Goal: Task Accomplishment & Management: Manage account settings

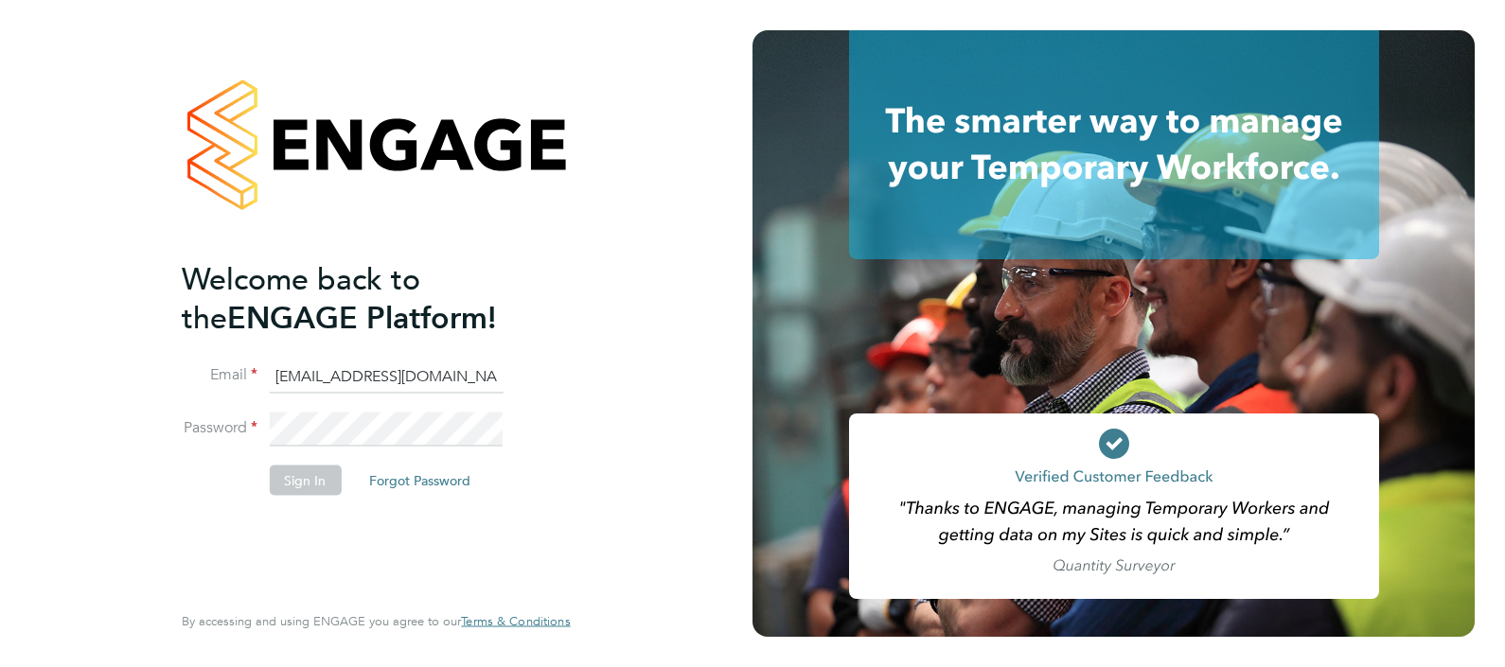
click at [341, 369] on input "bgis@pretiumresourcing.co.uk" at bounding box center [386, 377] width 234 height 34
type input "[EMAIL_ADDRESS][DOMAIN_NAME]"
click at [303, 481] on button "Sign In" at bounding box center [305, 480] width 72 height 30
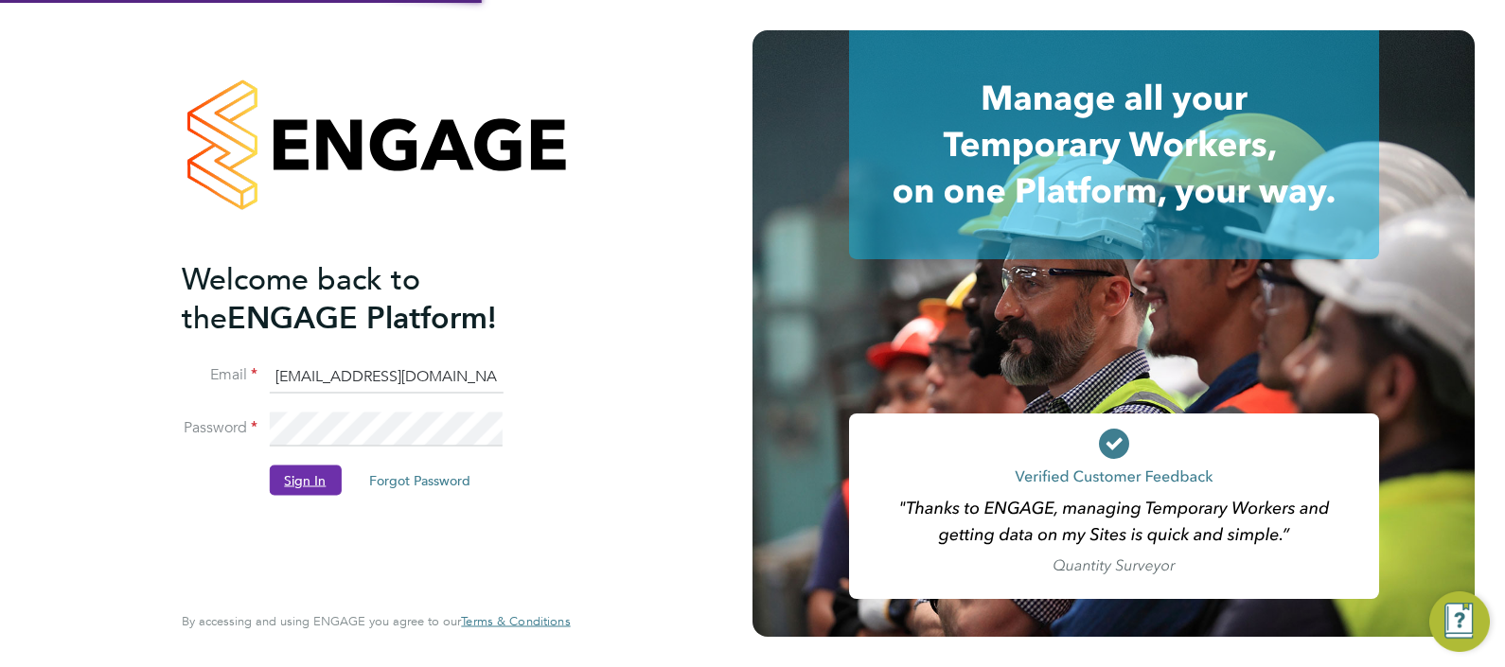
click at [307, 473] on button "Sign In" at bounding box center [305, 480] width 72 height 30
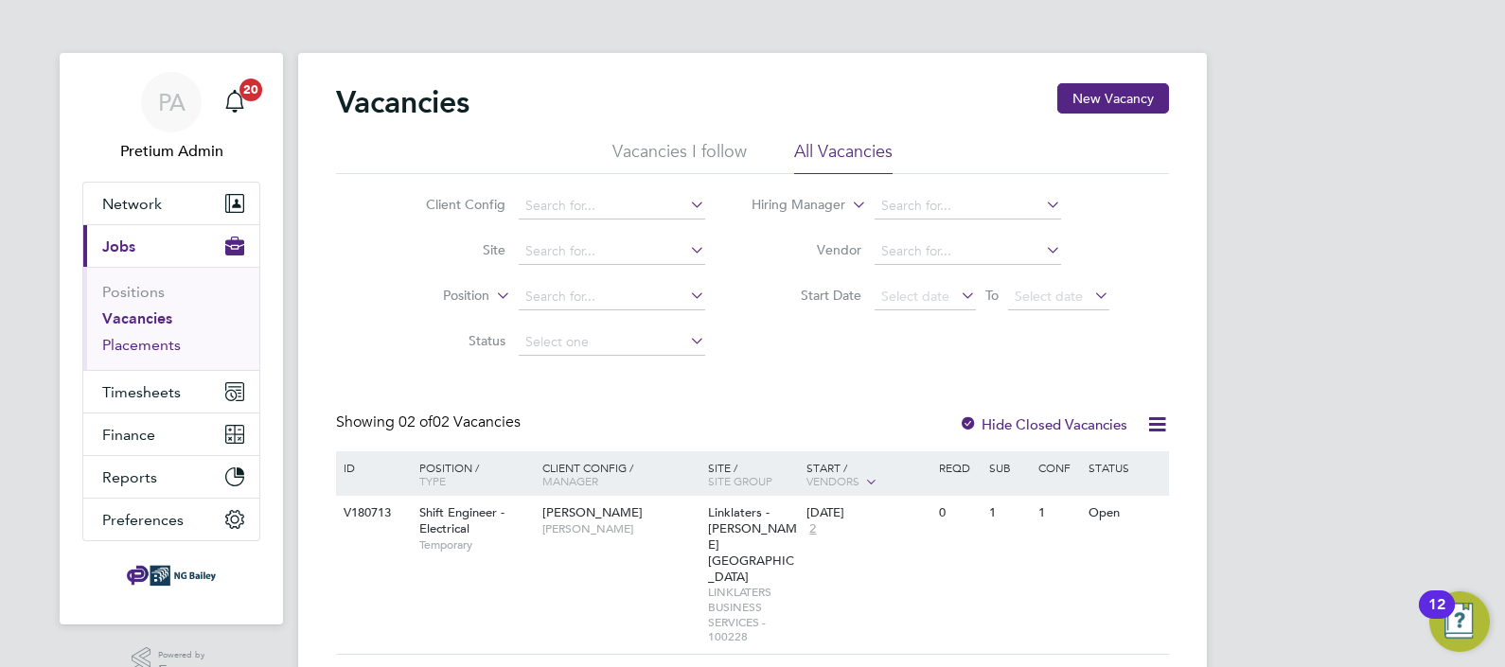
click at [113, 348] on link "Placements" at bounding box center [141, 345] width 79 height 18
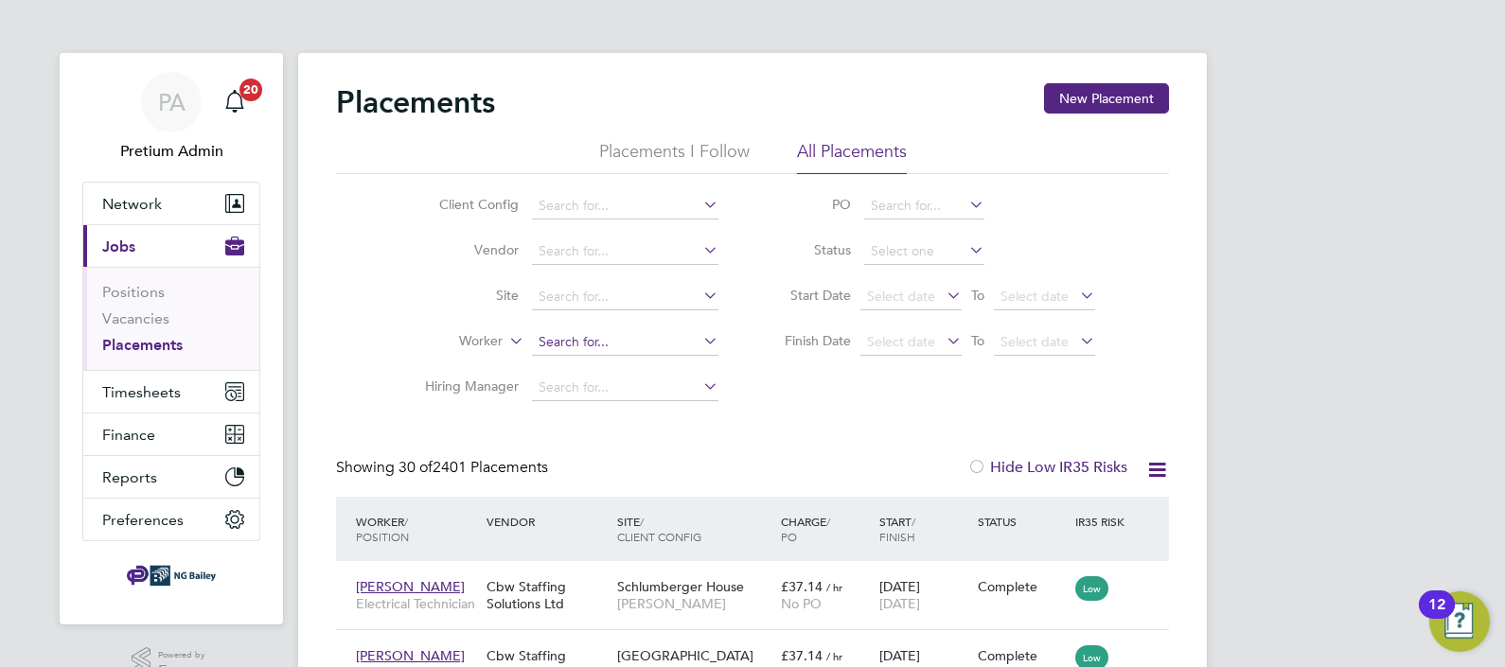
click at [576, 350] on input at bounding box center [625, 342] width 186 height 26
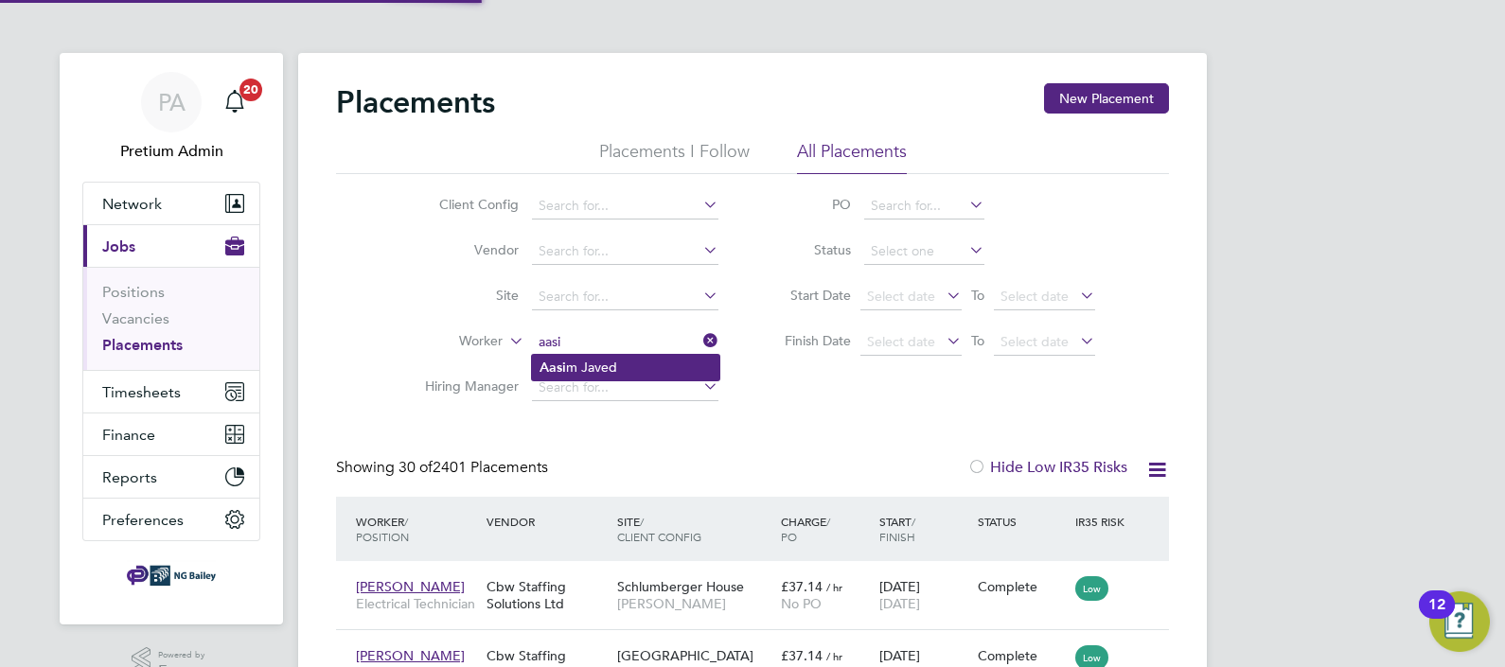
click at [612, 360] on li "Aasi m Javed" at bounding box center [625, 368] width 187 height 26
type input "[PERSON_NAME]"
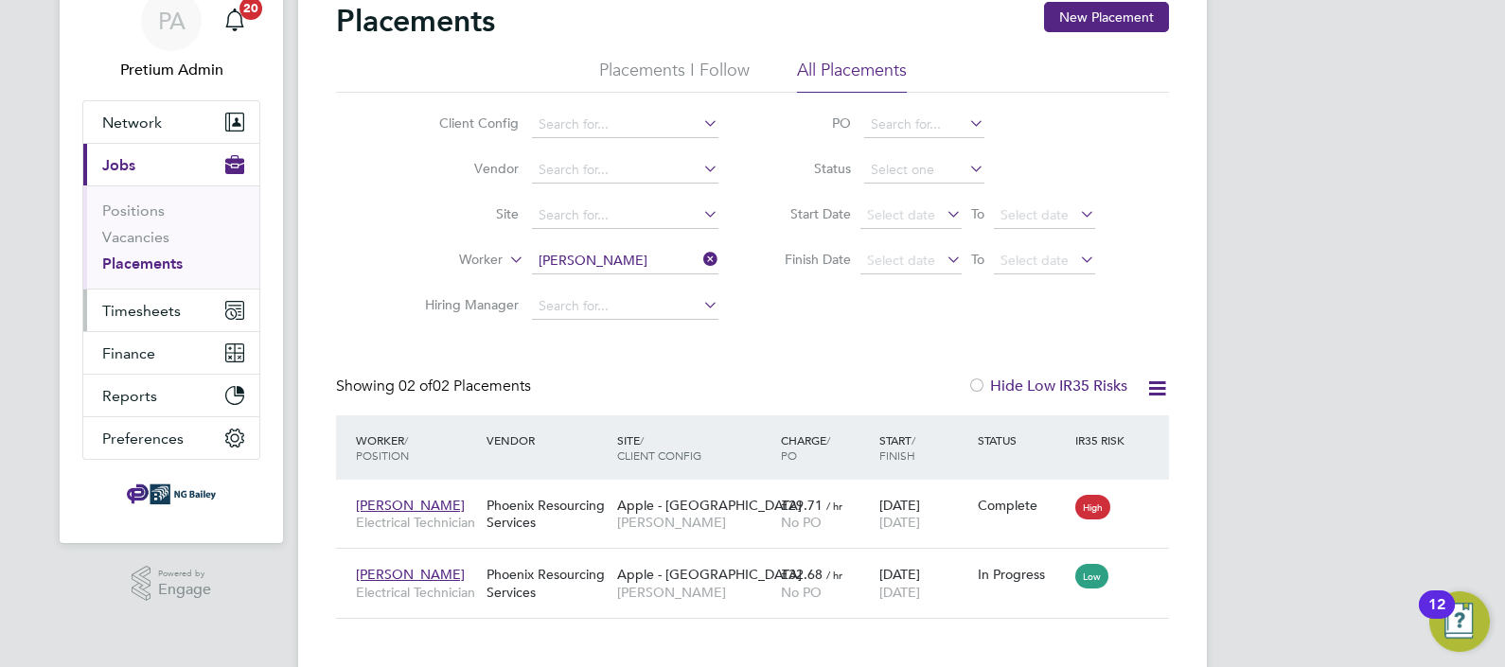
click at [161, 312] on span "Timesheets" at bounding box center [141, 311] width 79 height 18
click at [133, 312] on span "Timesheets" at bounding box center [141, 311] width 79 height 18
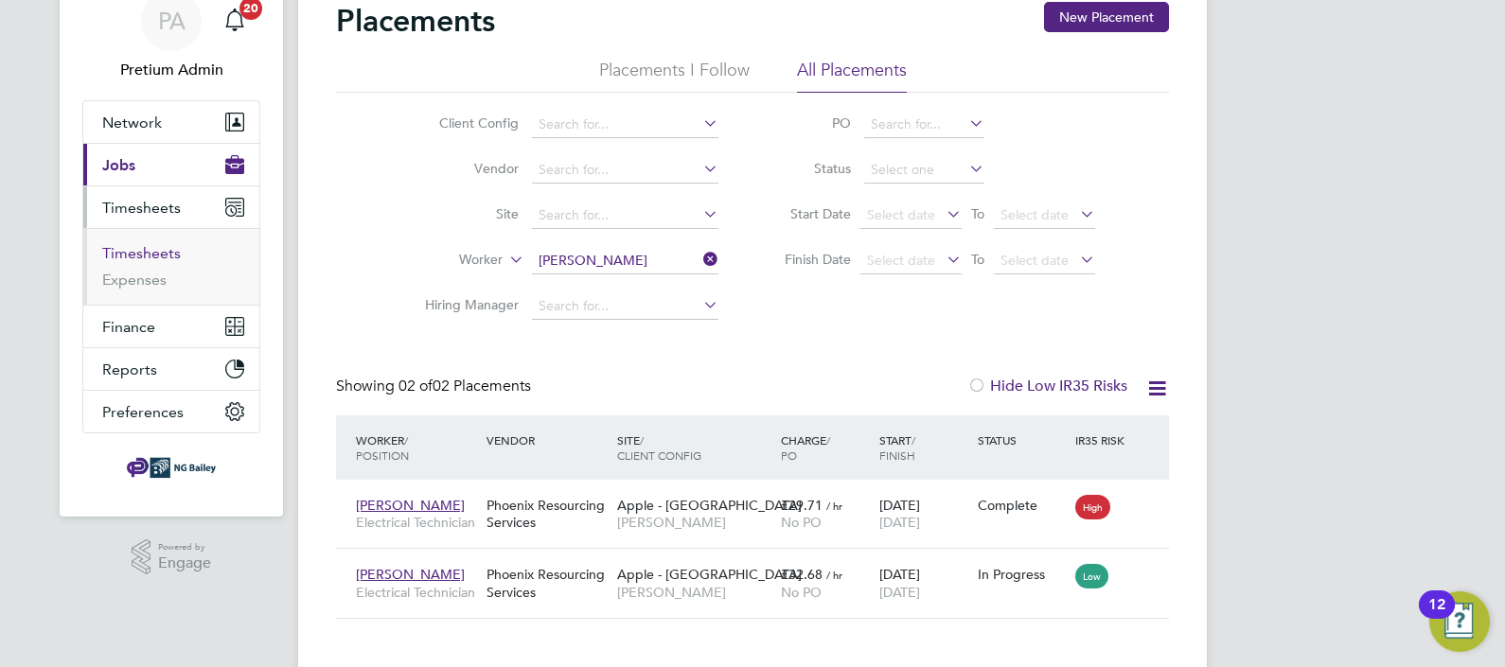
click at [141, 248] on link "Timesheets" at bounding box center [141, 253] width 79 height 18
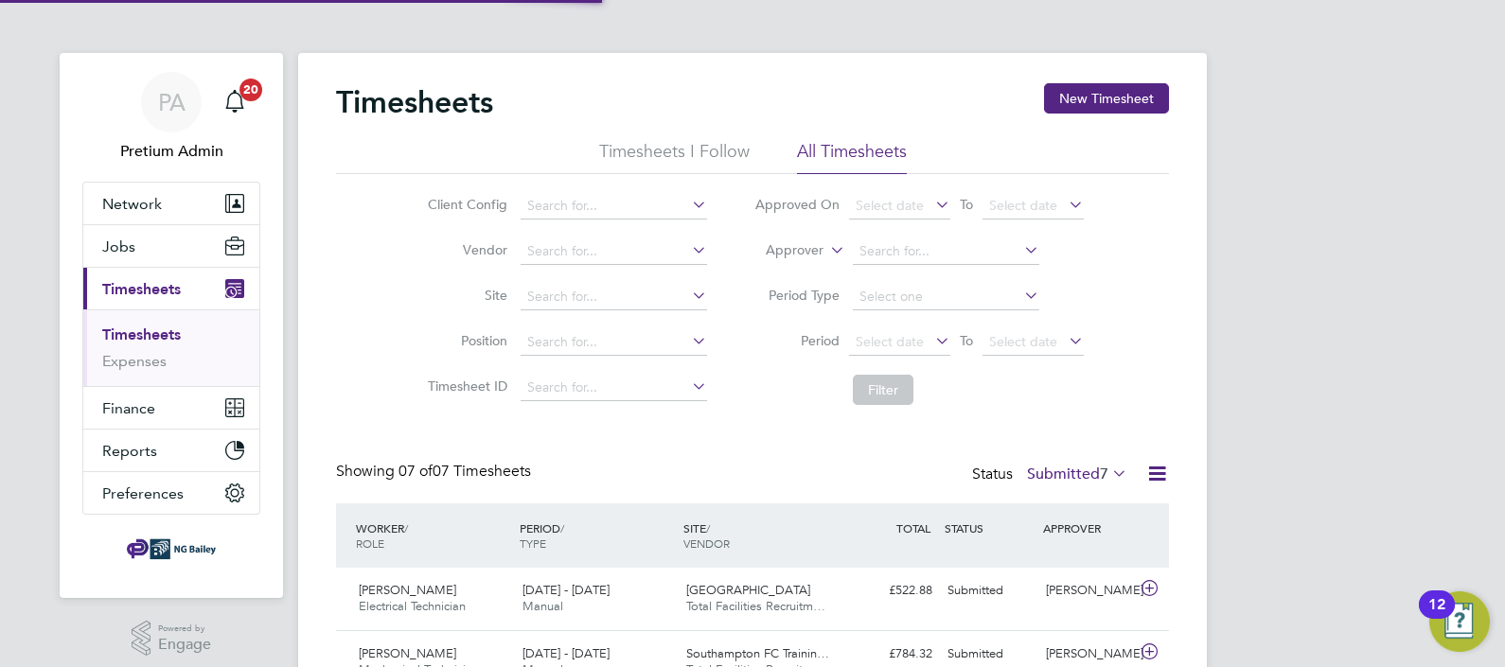
click at [797, 248] on label "Approver" at bounding box center [780, 250] width 85 height 19
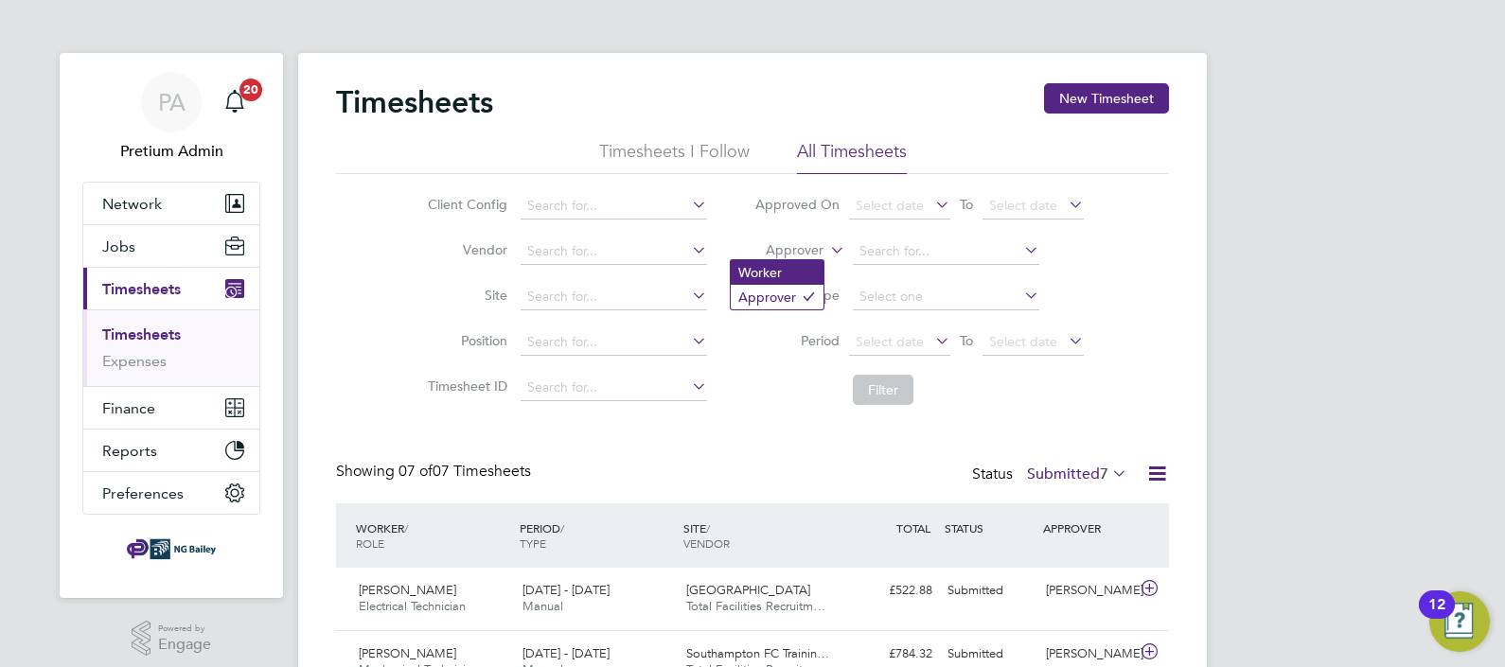
click at [792, 269] on li "Worker" at bounding box center [777, 272] width 93 height 25
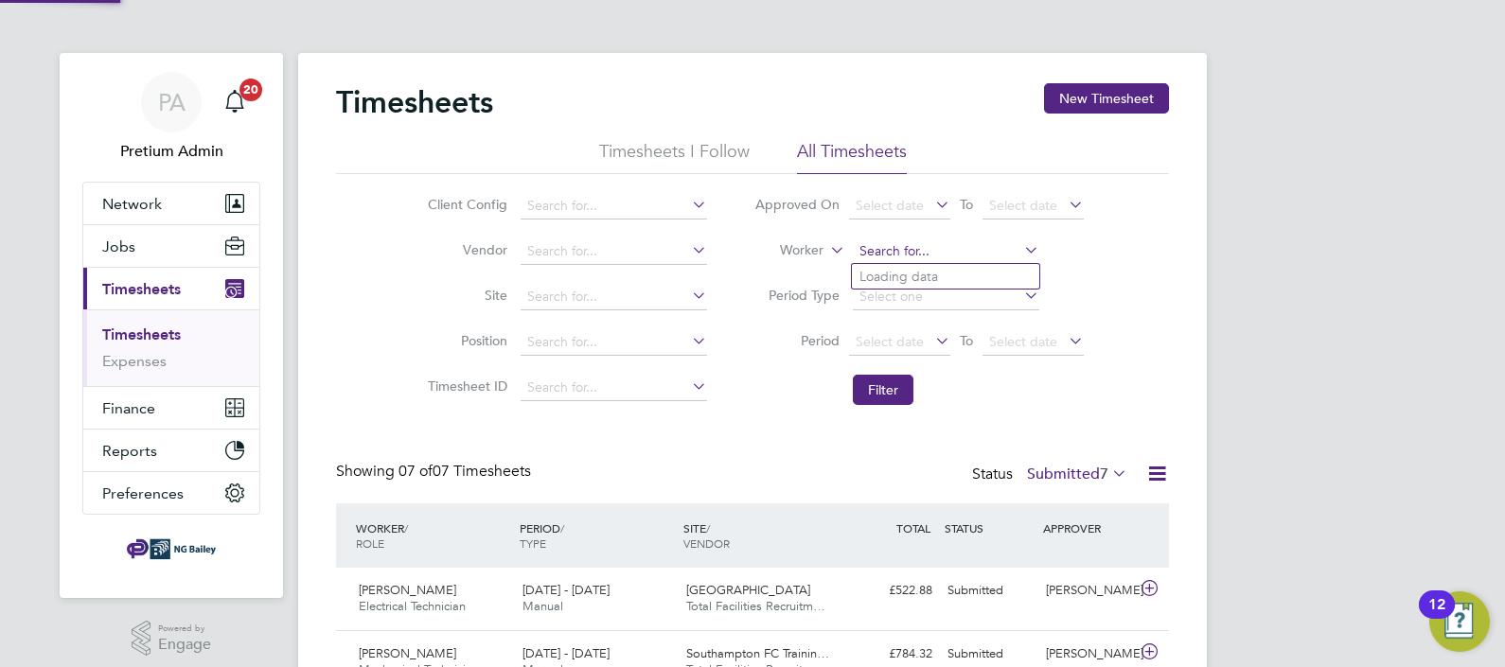
click at [900, 249] on input at bounding box center [946, 251] width 186 height 26
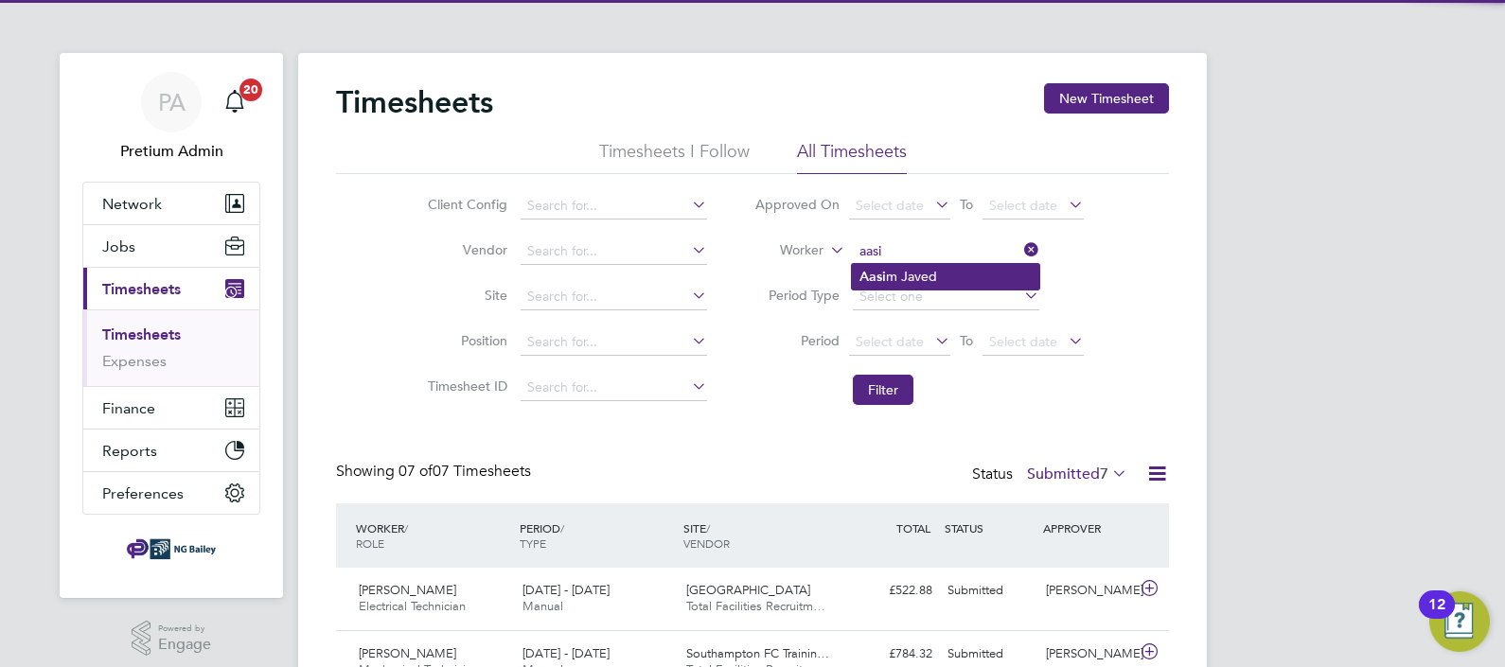
click at [921, 274] on li "Aasi m Javed" at bounding box center [945, 277] width 187 height 26
type input "[PERSON_NAME]"
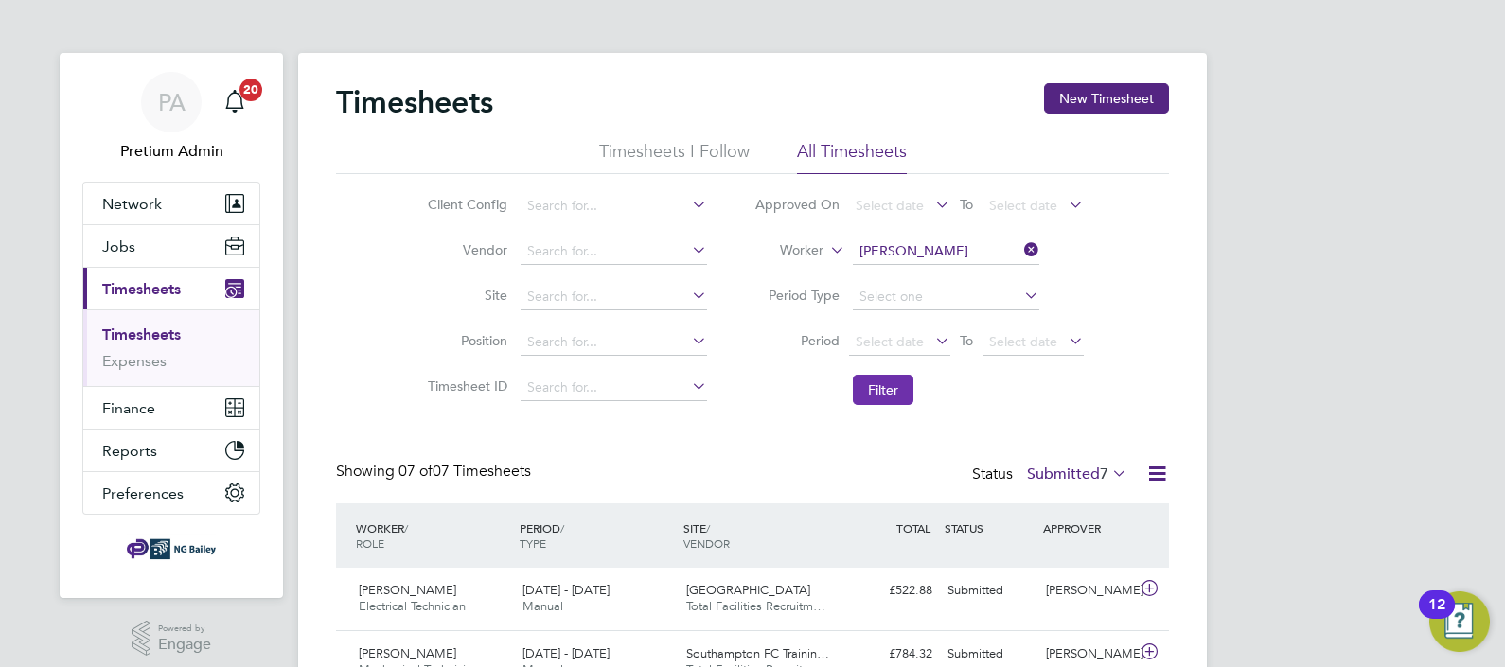
click at [898, 391] on button "Filter" at bounding box center [883, 390] width 61 height 30
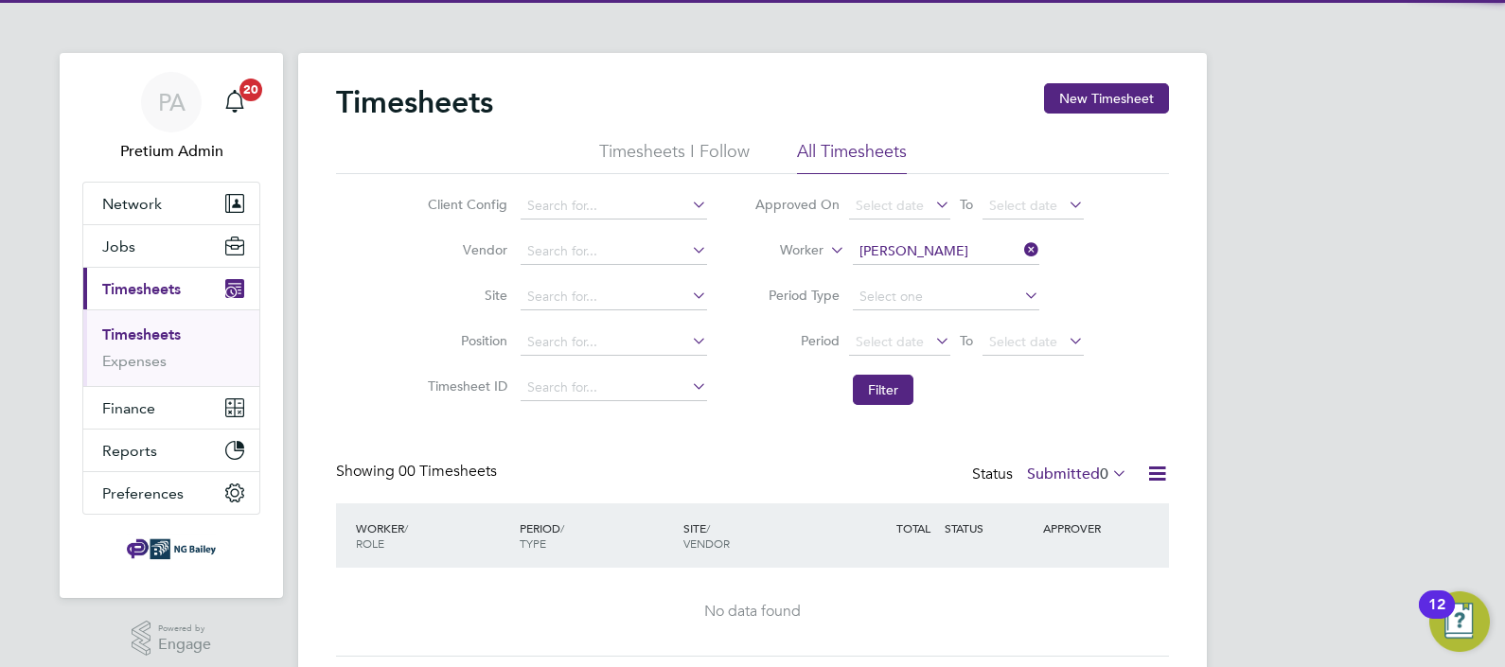
click at [1067, 479] on label "Submitted 0" at bounding box center [1077, 474] width 100 height 19
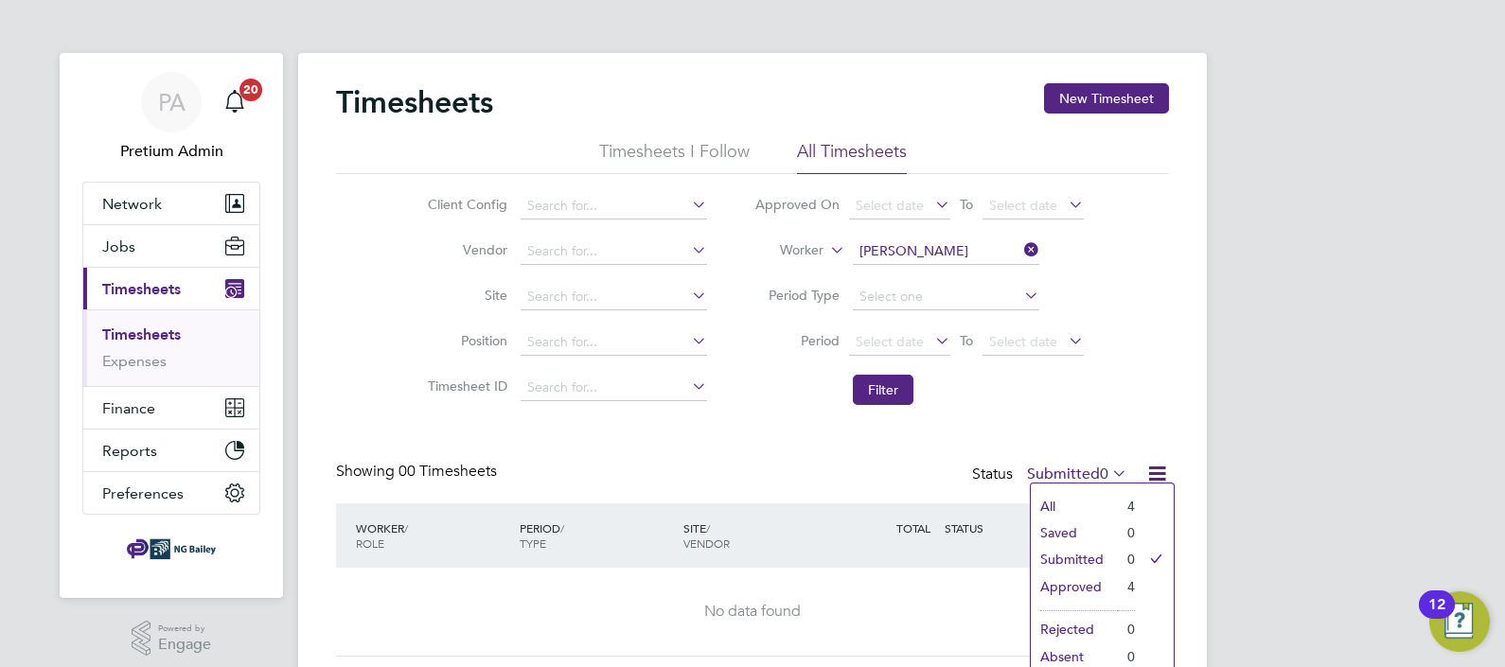
click at [1084, 591] on li "Approved" at bounding box center [1073, 586] width 87 height 26
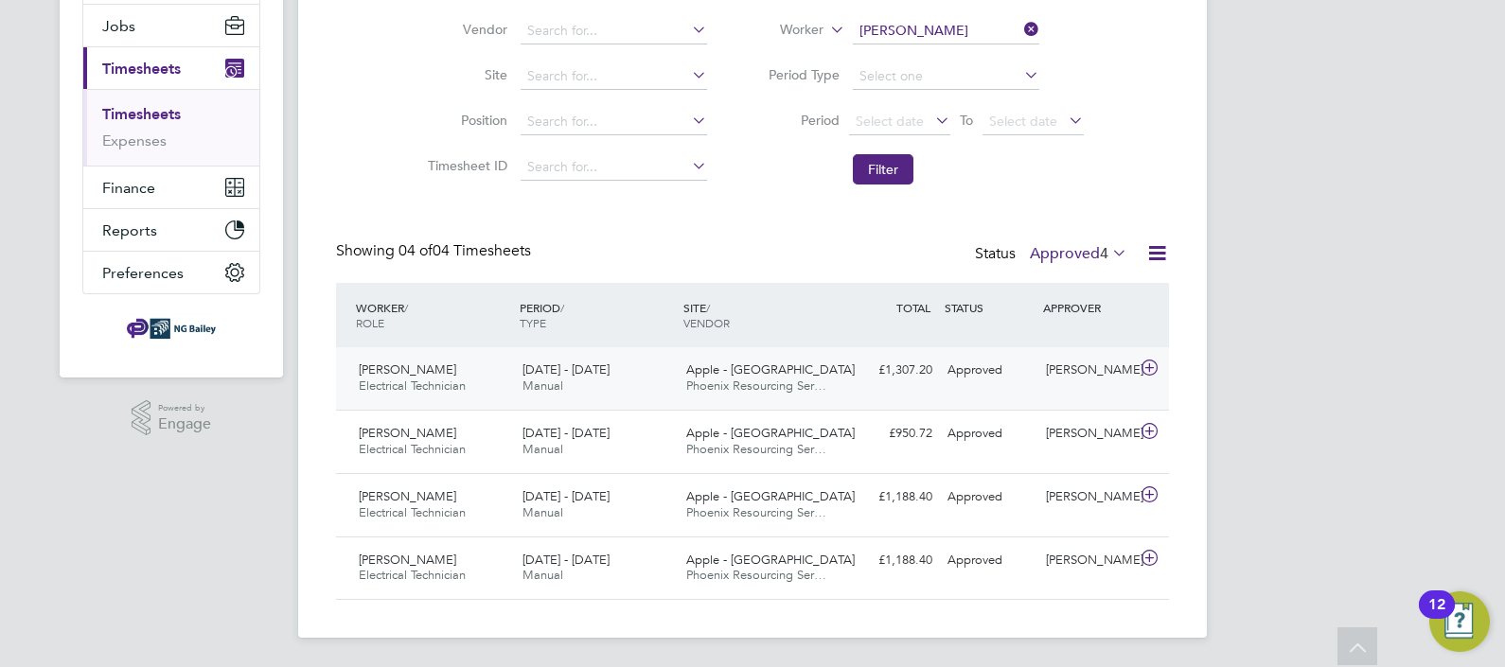
click at [576, 385] on div "[DATE] - [DATE] Manual" at bounding box center [597, 378] width 164 height 47
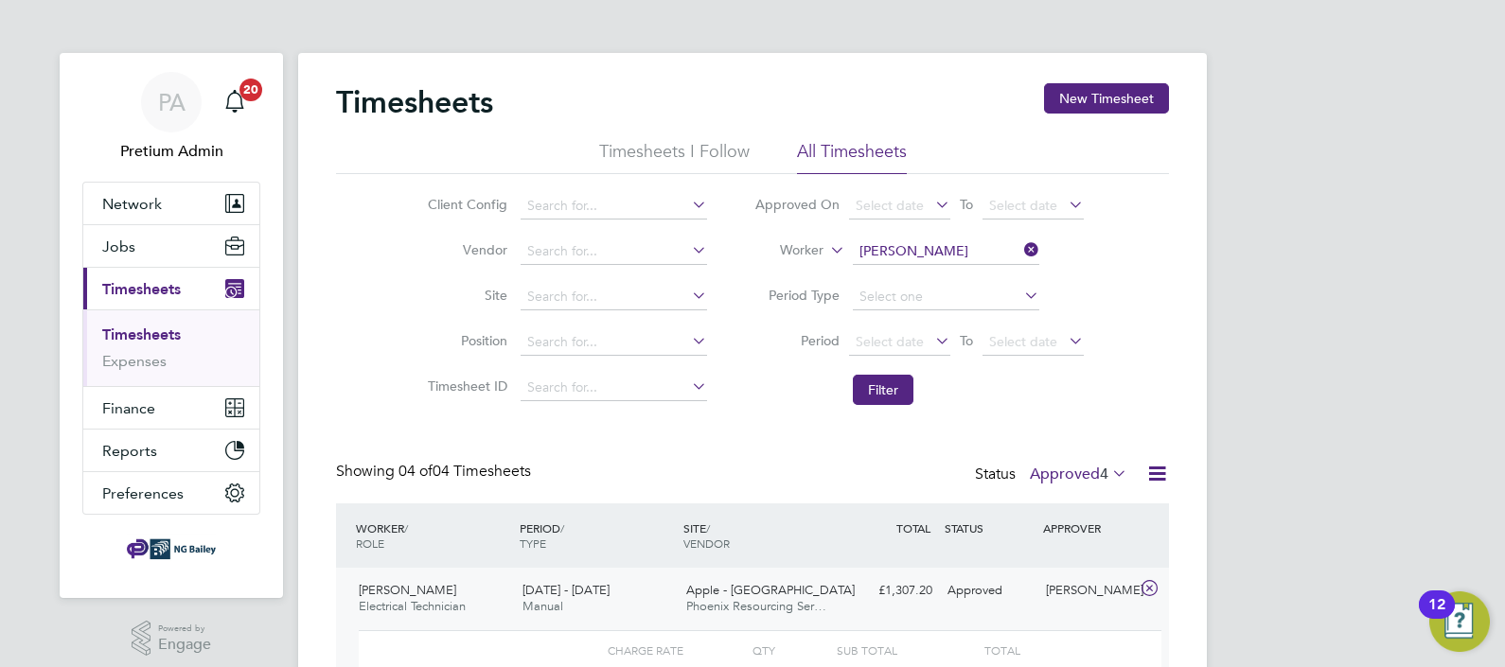
scroll to position [68, 0]
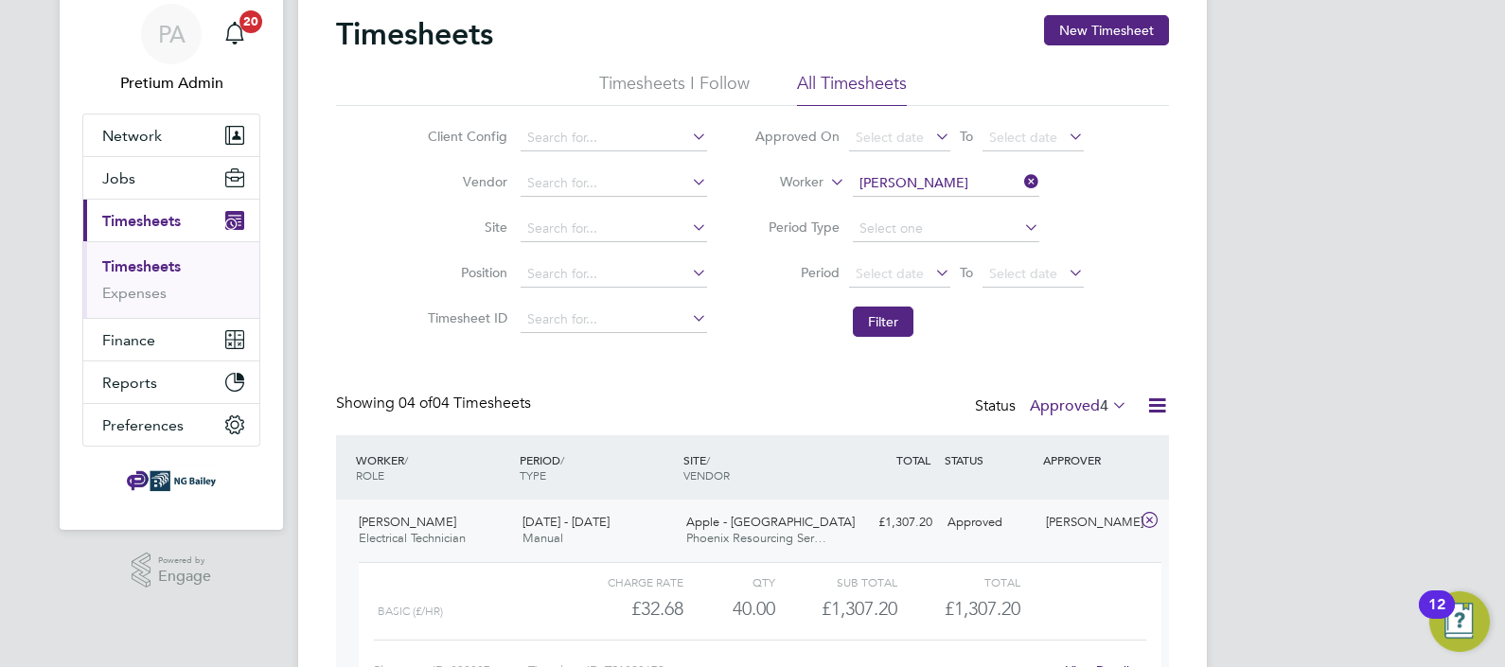
click at [659, 530] on div "[DATE] - [DATE] Manual" at bounding box center [597, 530] width 164 height 47
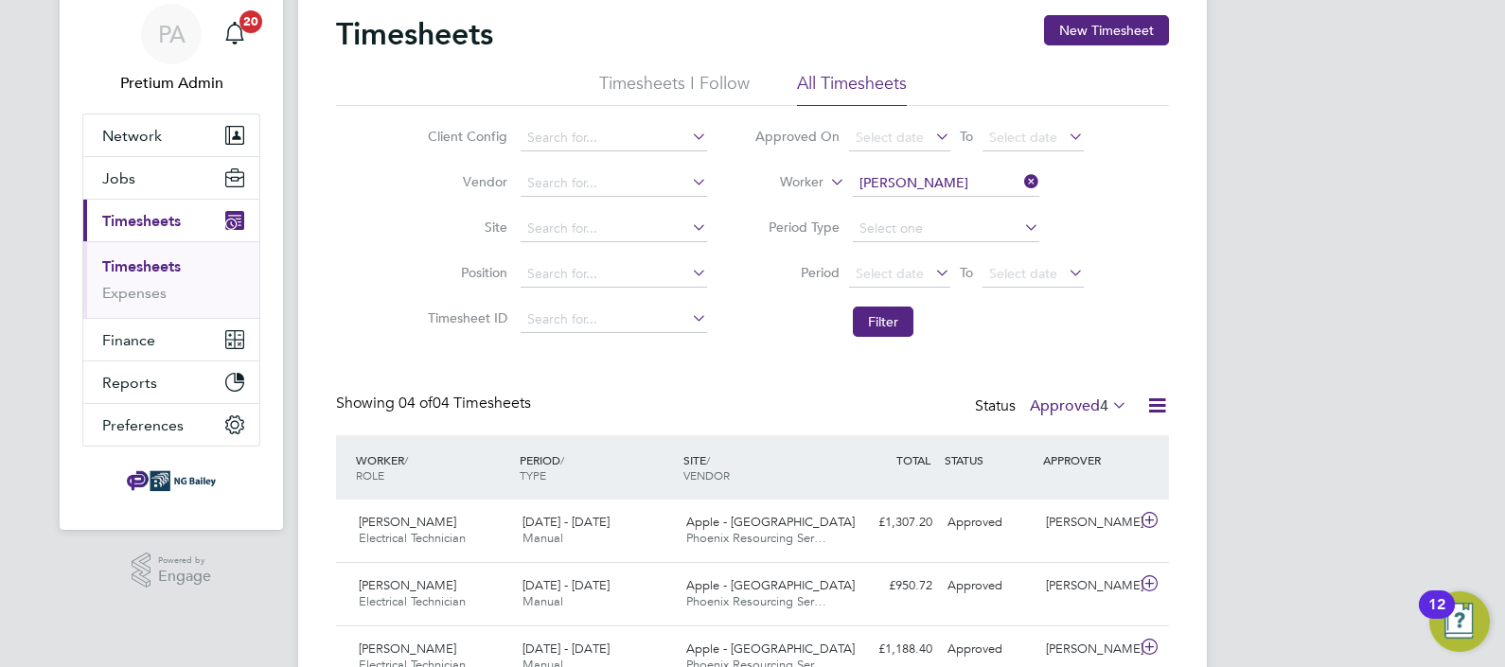
scroll to position [0, 0]
